Goal: Task Accomplishment & Management: Use online tool/utility

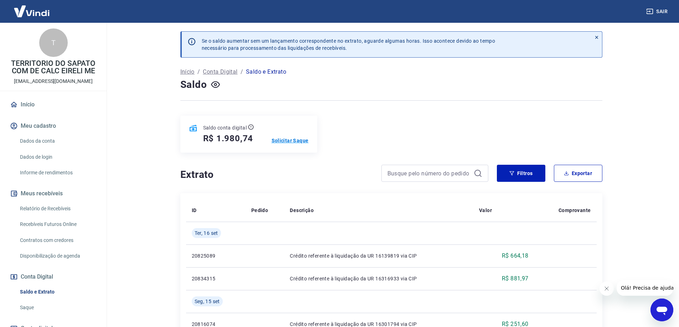
click at [285, 139] on p "Solicitar Saque" at bounding box center [289, 140] width 37 height 7
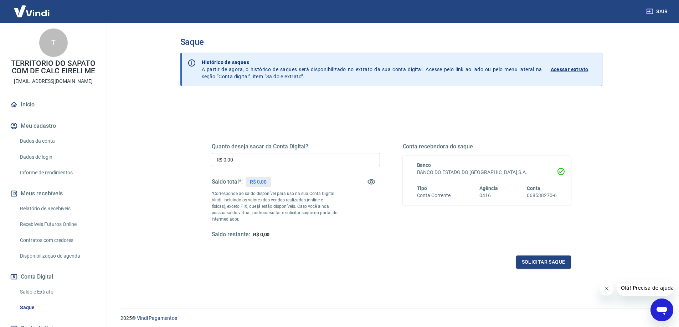
click at [244, 160] on input "R$ 0,00" at bounding box center [296, 159] width 168 height 13
drag, startPoint x: 246, startPoint y: 158, endPoint x: 51, endPoint y: 171, distance: 196.3
click at [54, 175] on div "Sair T TERRITORIO DO SAPATO COM DE CALC EIRELI ME [EMAIL_ADDRESS][DOMAIN_NAME] …" at bounding box center [339, 163] width 679 height 327
type input "R$ 1.980,74"
click at [532, 258] on button "Solicitar saque" at bounding box center [543, 262] width 55 height 13
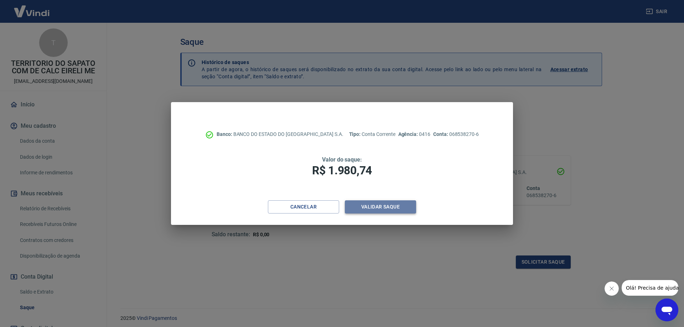
click at [380, 208] on button "Validar saque" at bounding box center [380, 207] width 71 height 13
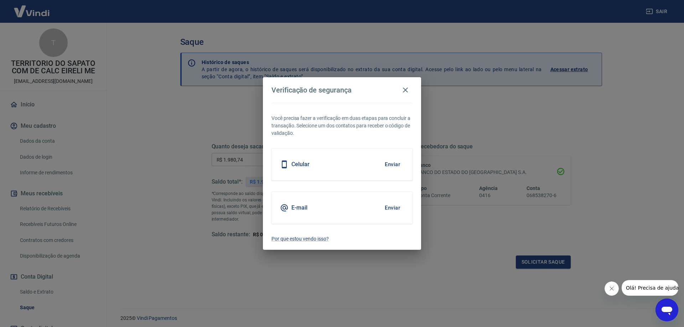
click at [393, 163] on button "Enviar" at bounding box center [392, 164] width 23 height 15
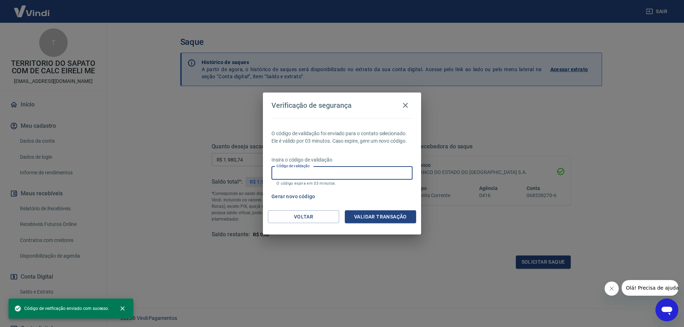
click at [322, 173] on input "Código de validação" at bounding box center [341, 173] width 141 height 13
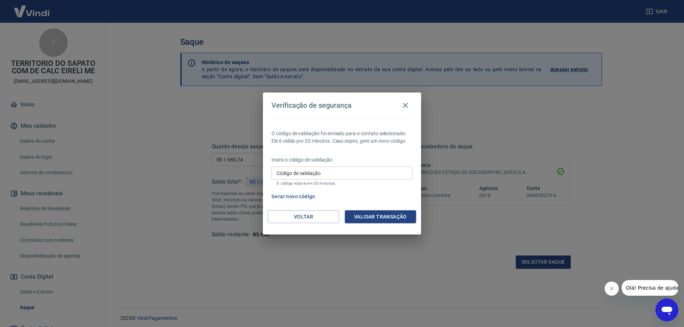
click at [400, 201] on div "Gerar novo código" at bounding box center [341, 196] width 144 height 13
click at [310, 216] on button "Voltar" at bounding box center [303, 217] width 71 height 13
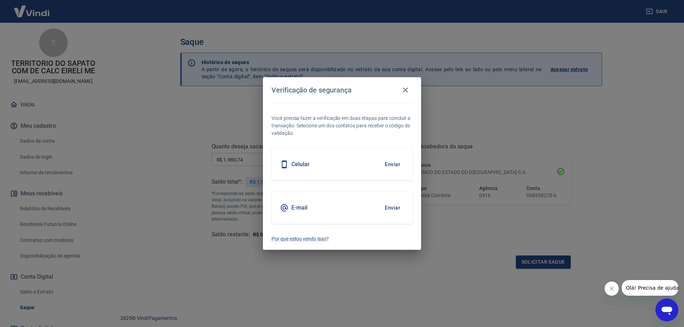
click at [394, 208] on button "Enviar" at bounding box center [392, 208] width 23 height 15
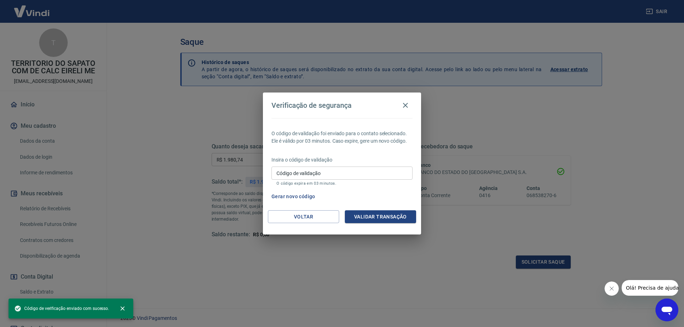
click at [322, 168] on input "Código de validação" at bounding box center [341, 173] width 141 height 13
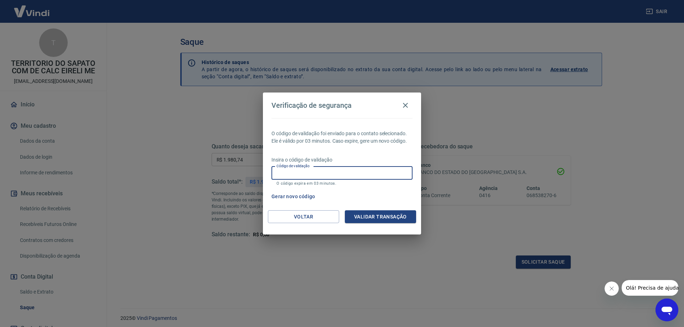
paste input "743249"
type input "743249"
click at [364, 213] on button "Validar transação" at bounding box center [380, 217] width 71 height 13
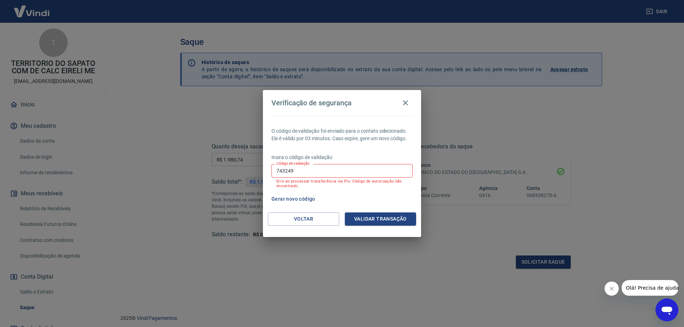
click at [302, 202] on button "Gerar novo código" at bounding box center [294, 199] width 50 height 13
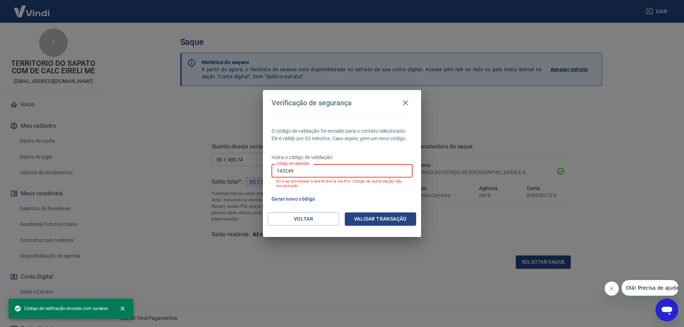
drag, startPoint x: 312, startPoint y: 173, endPoint x: 249, endPoint y: 173, distance: 63.0
click at [249, 173] on div "Verificação de segurança O código de validação foi enviado para o contato selec…" at bounding box center [342, 163] width 684 height 327
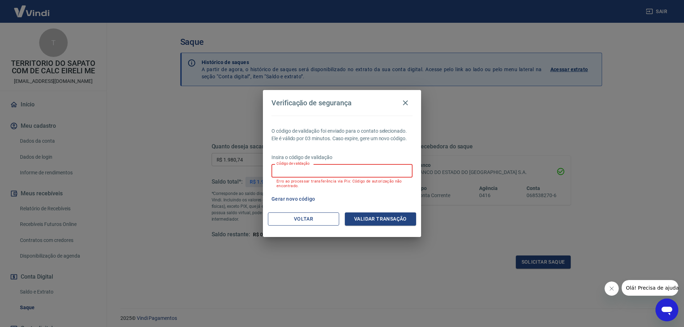
click at [310, 219] on button "Voltar" at bounding box center [303, 219] width 71 height 13
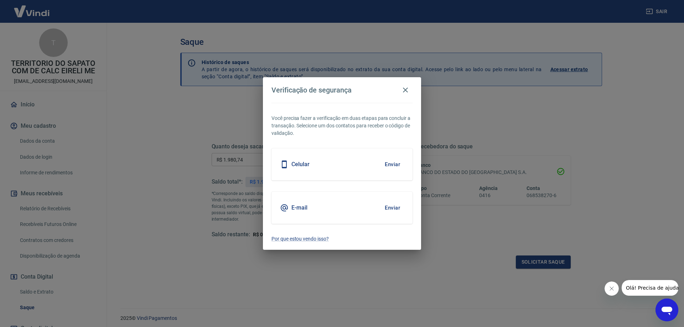
click at [395, 209] on button "Enviar" at bounding box center [392, 208] width 23 height 15
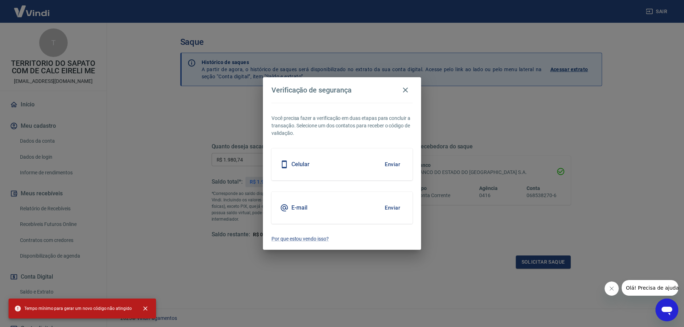
click at [293, 213] on div "E-mail Enviar" at bounding box center [341, 208] width 141 height 32
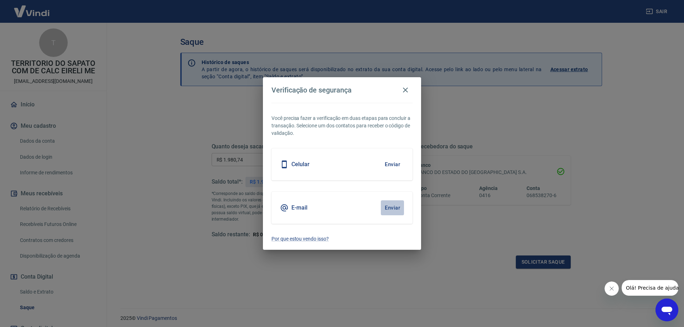
click at [391, 207] on button "Enviar" at bounding box center [392, 208] width 23 height 15
click at [393, 207] on button "Enviar" at bounding box center [392, 208] width 23 height 15
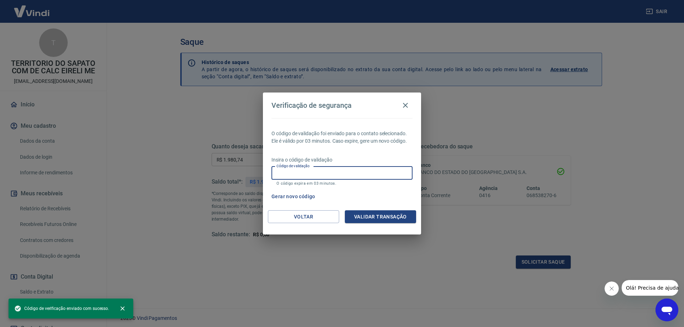
click at [328, 170] on input "Código de validação" at bounding box center [341, 173] width 141 height 13
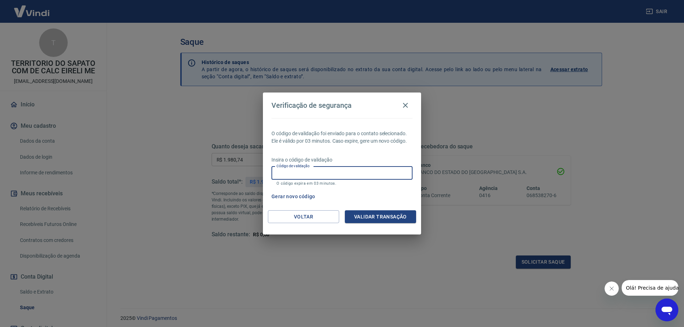
paste input "960568"
type input "960568"
click at [367, 214] on button "Validar transação" at bounding box center [380, 217] width 71 height 13
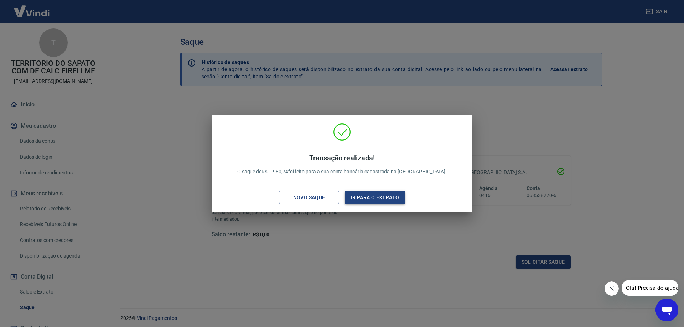
click at [358, 194] on button "Ir para o extrato" at bounding box center [375, 197] width 60 height 13
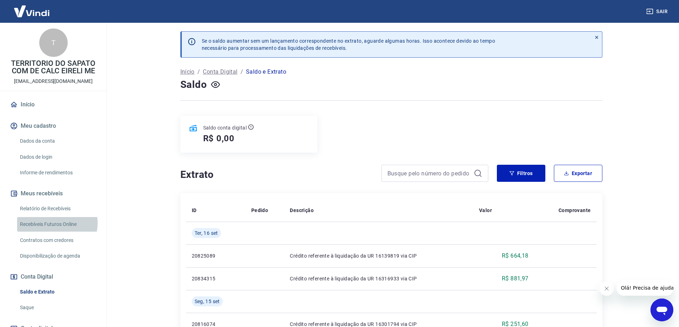
click at [56, 223] on link "Recebíveis Futuros Online" at bounding box center [57, 224] width 81 height 15
